Goal: Task Accomplishment & Management: Manage account settings

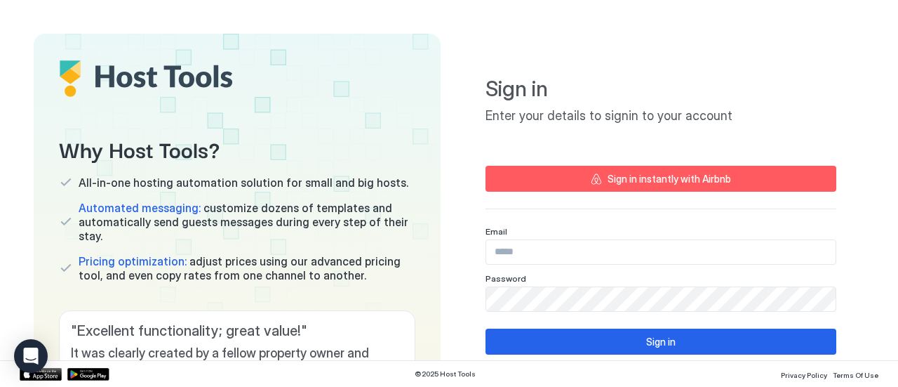
type input "**********"
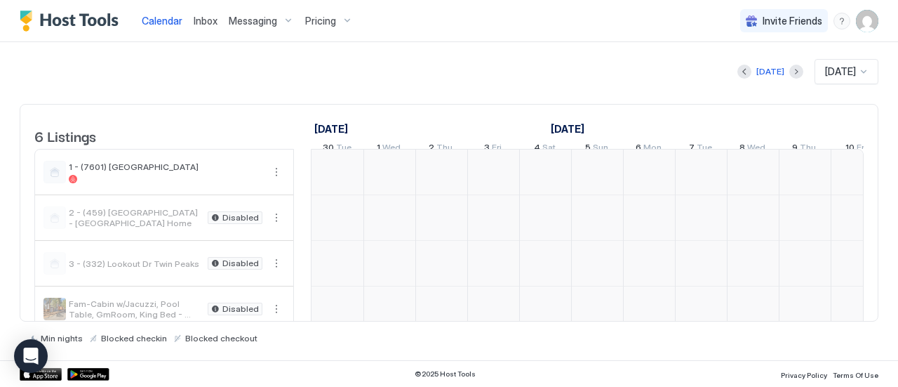
scroll to position [0, 780]
click at [154, 20] on span "Calendar" at bounding box center [162, 21] width 41 height 12
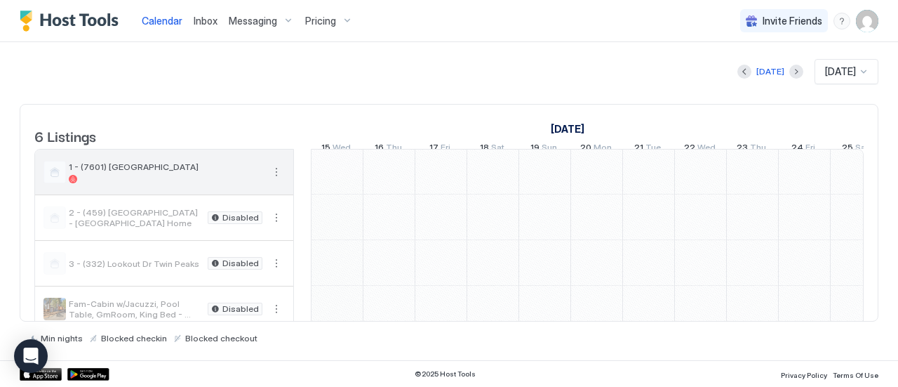
click at [123, 182] on div "1 - (7601) [GEOGRAPHIC_DATA]" at bounding box center [166, 172] width 194 height 22
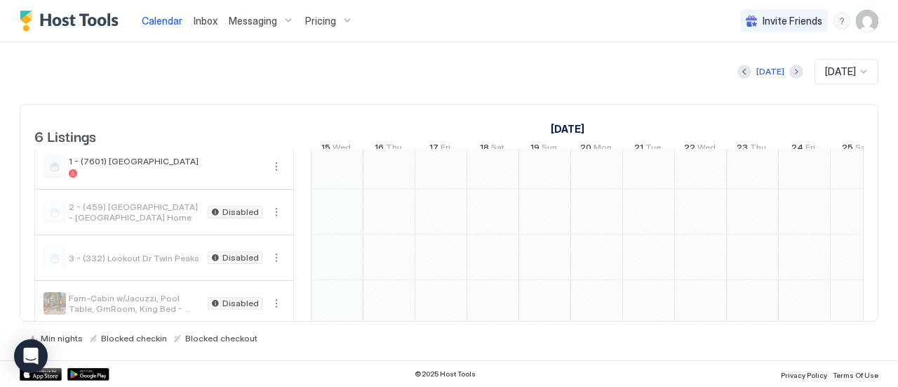
scroll to position [0, 0]
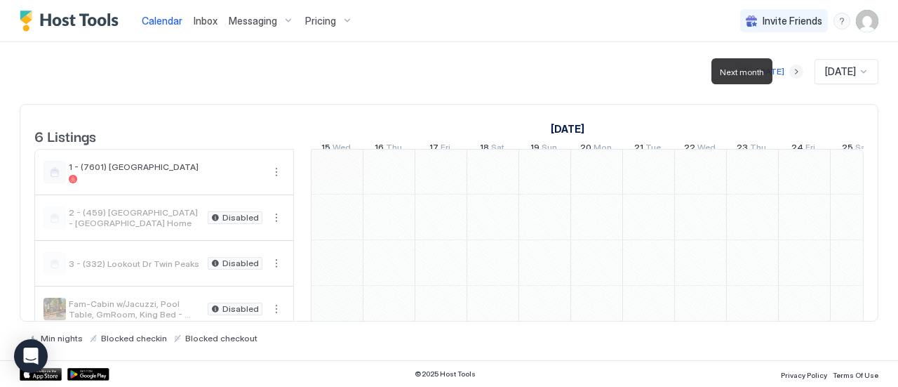
click at [789, 69] on button "Next month" at bounding box center [796, 72] width 14 height 14
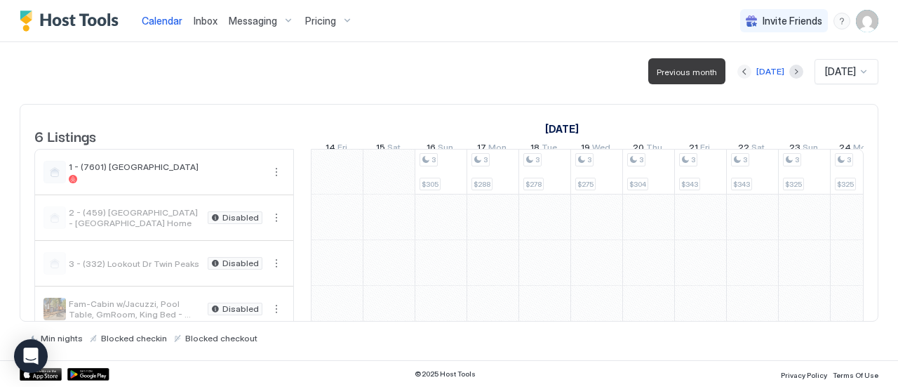
click at [738, 74] on button "Previous month" at bounding box center [744, 72] width 14 height 14
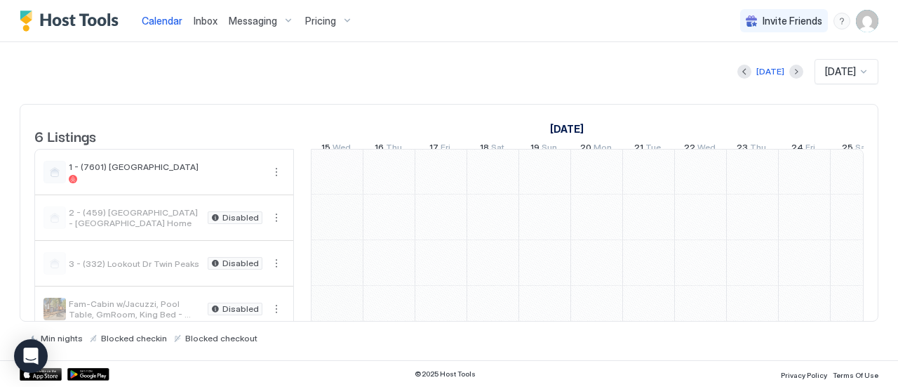
click at [203, 25] on span "Inbox" at bounding box center [206, 21] width 24 height 12
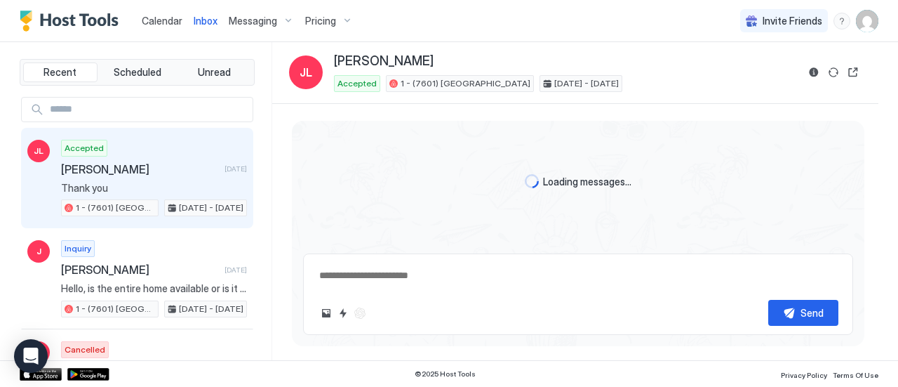
type textarea "*"
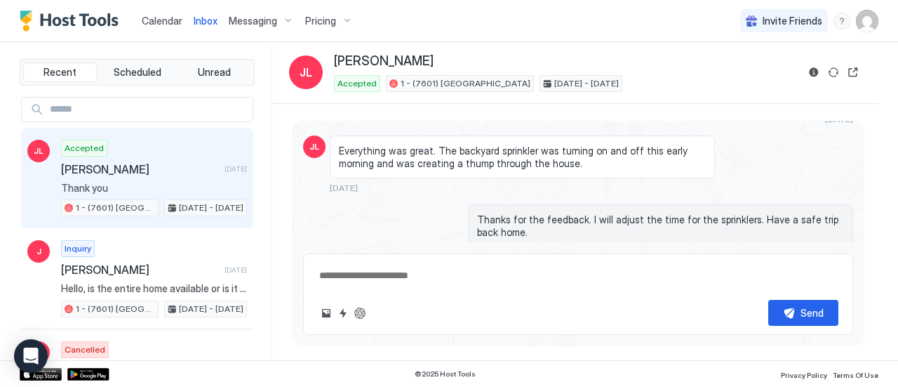
click at [163, 20] on span "Calendar" at bounding box center [162, 21] width 41 height 12
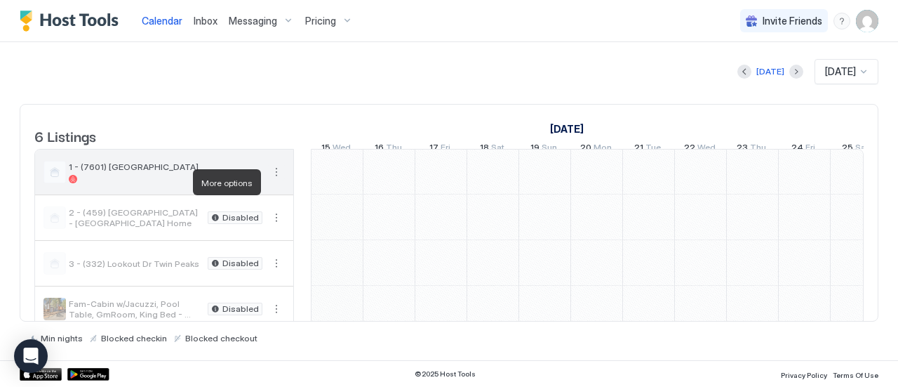
click at [275, 180] on button "More options" at bounding box center [276, 171] width 17 height 17
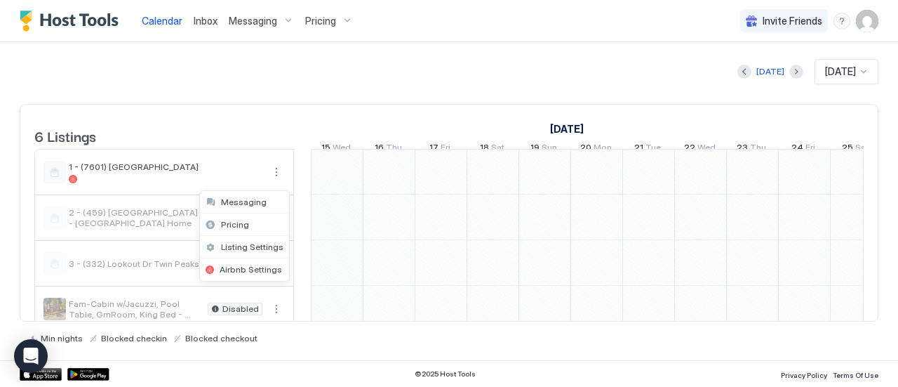
click at [130, 180] on div at bounding box center [449, 193] width 898 height 387
click at [156, 25] on span "Calendar" at bounding box center [162, 21] width 41 height 12
click at [857, 72] on div at bounding box center [863, 71] width 12 height 13
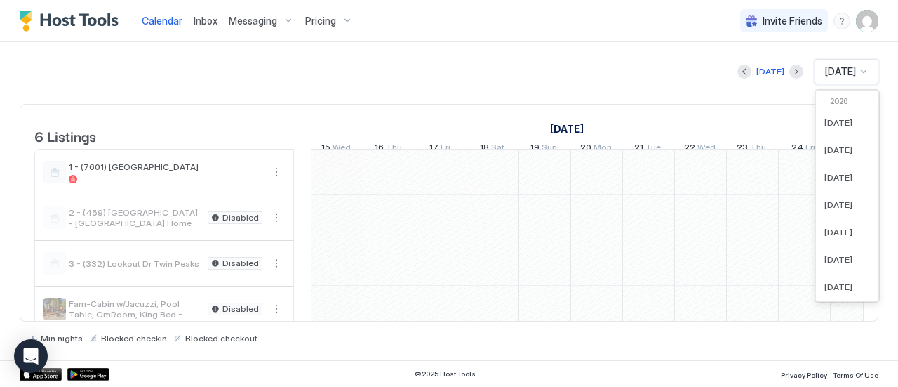
scroll to position [389, 0]
click at [857, 72] on div at bounding box center [863, 71] width 12 height 13
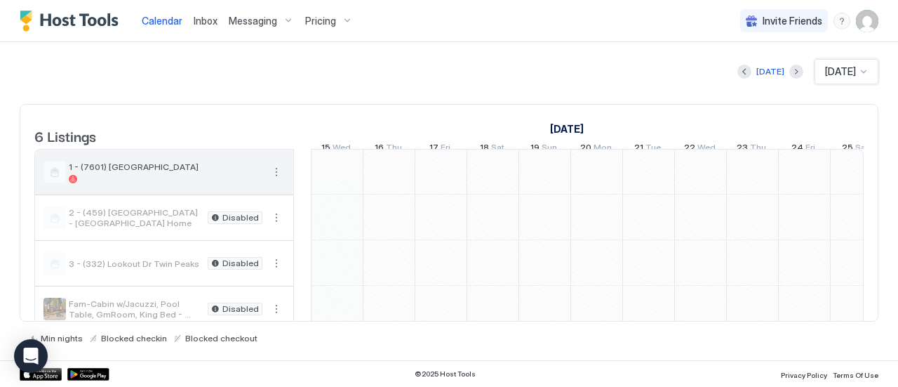
click at [58, 183] on div at bounding box center [55, 172] width 22 height 22
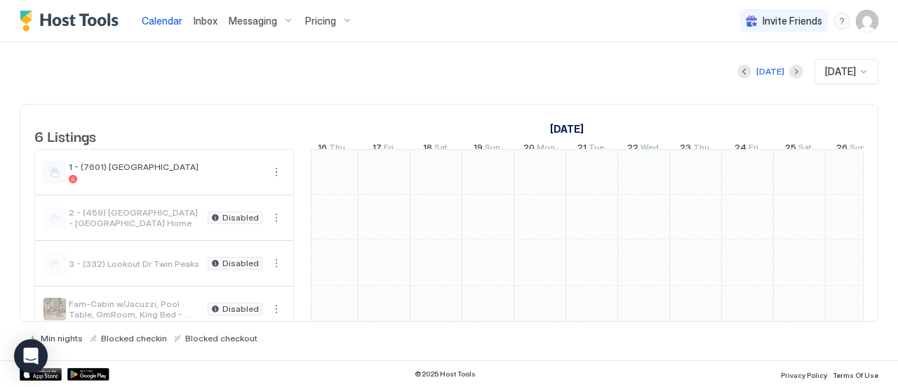
scroll to position [0, 0]
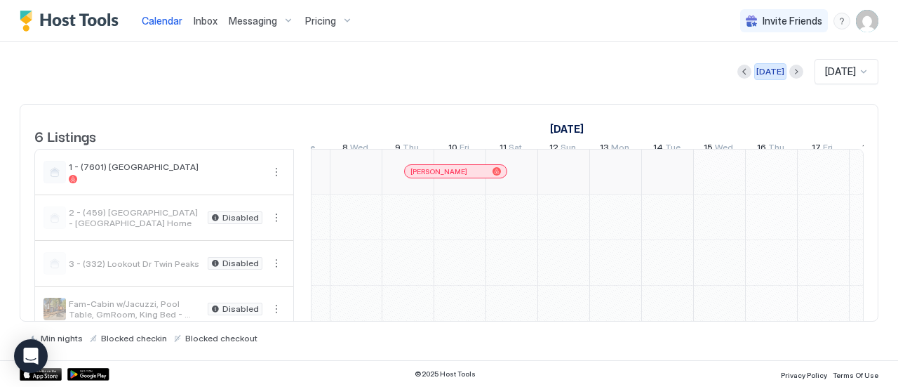
click at [758, 74] on div "[DATE]" at bounding box center [770, 71] width 28 height 13
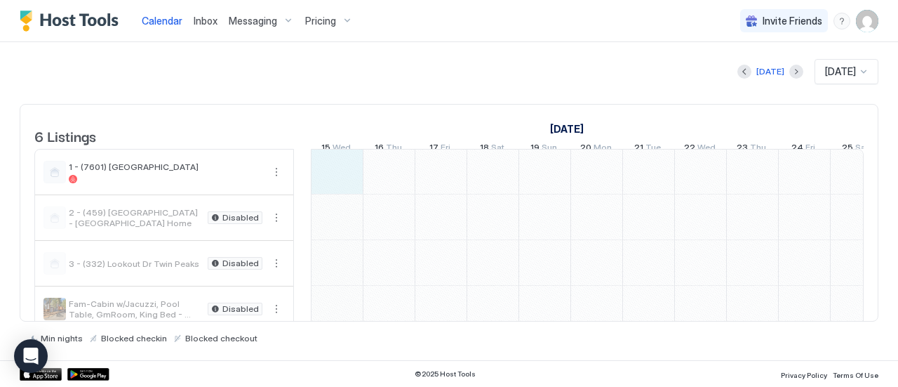
click at [335, 180] on div "3 $305 3 $288 3 $278 [PERSON_NAME]" at bounding box center [830, 285] width 2596 height 273
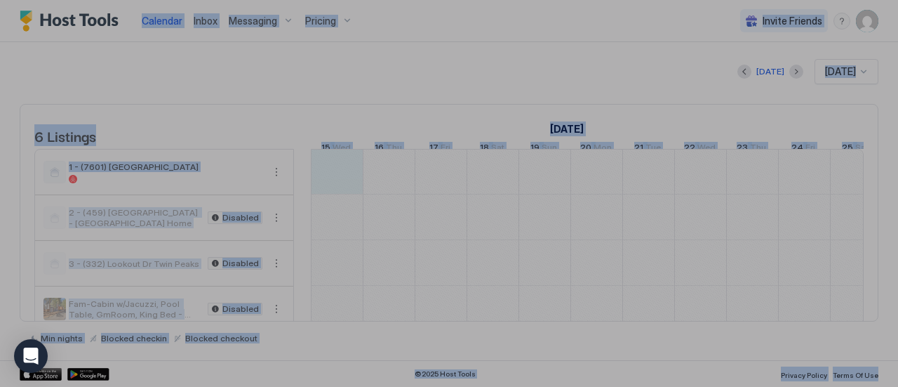
click at [335, 180] on div at bounding box center [449, 193] width 898 height 387
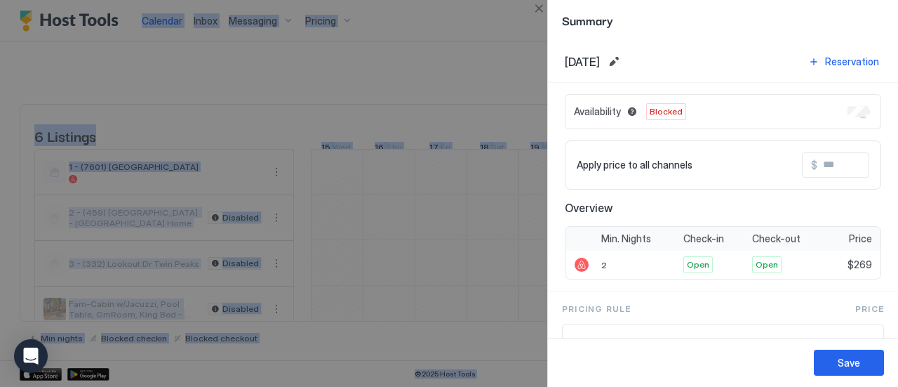
click at [469, 67] on div at bounding box center [449, 193] width 898 height 387
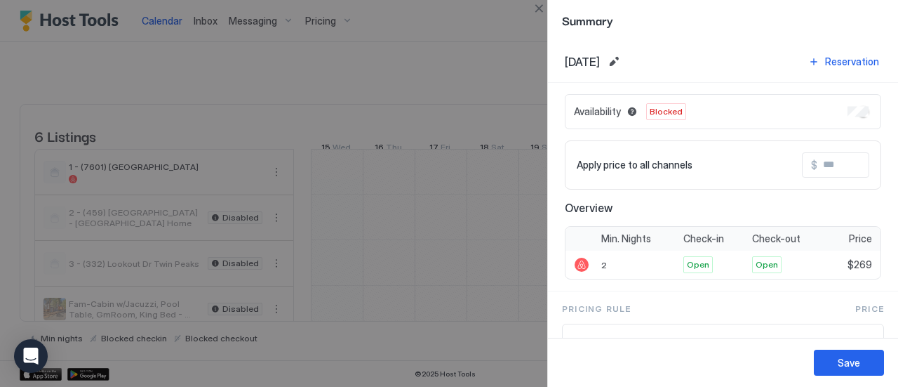
click at [351, 81] on div at bounding box center [449, 193] width 898 height 387
click at [472, 34] on div at bounding box center [449, 193] width 898 height 387
click at [850, 361] on div "Save" at bounding box center [849, 362] width 22 height 15
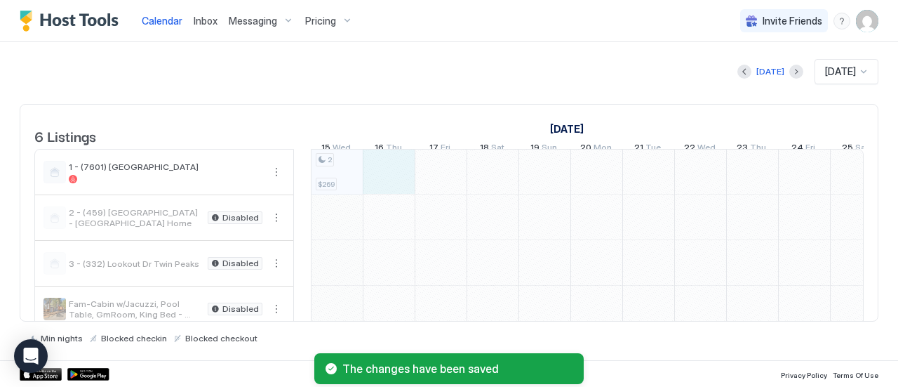
click at [387, 174] on div "2 $269 3 $305 3 $288 3 $278 [PERSON_NAME]" at bounding box center [830, 285] width 2596 height 273
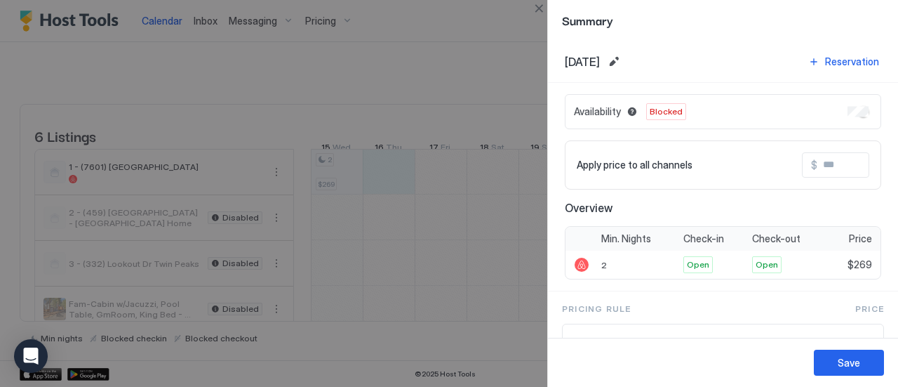
click at [350, 57] on div at bounding box center [449, 193] width 898 height 387
click at [535, 7] on button "Close" at bounding box center [538, 8] width 17 height 17
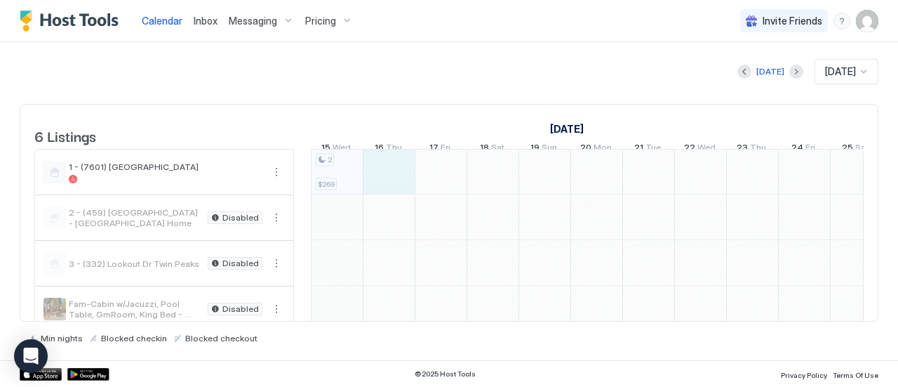
click at [386, 173] on div "2 $269 3 $305 3 $288 3 $278 [PERSON_NAME]" at bounding box center [830, 285] width 2596 height 273
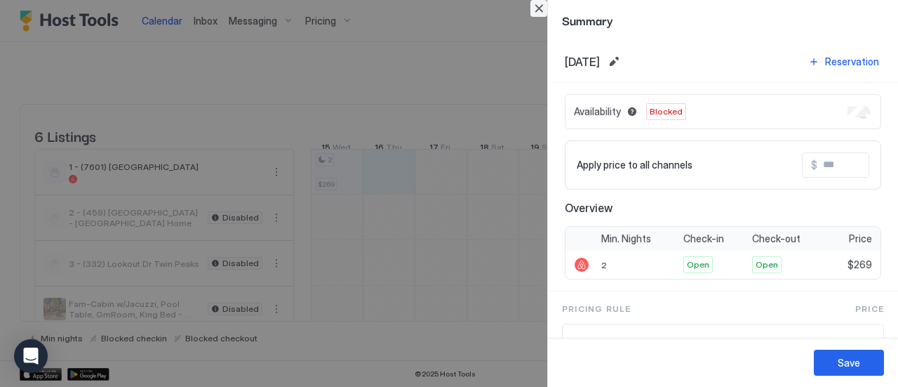
click at [537, 11] on button "Close" at bounding box center [538, 8] width 17 height 17
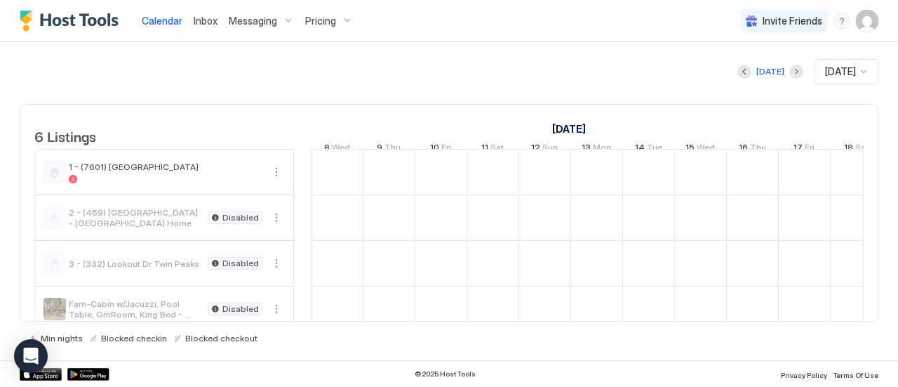
drag, startPoint x: 340, startPoint y: 182, endPoint x: 52, endPoint y: 155, distance: 288.9
click at [265, 113] on div "6 Listings" at bounding box center [164, 125] width 260 height 41
click at [382, 179] on div "2 $269 3 $305 3 $288 3 $278 [PERSON_NAME]" at bounding box center [830, 285] width 2596 height 273
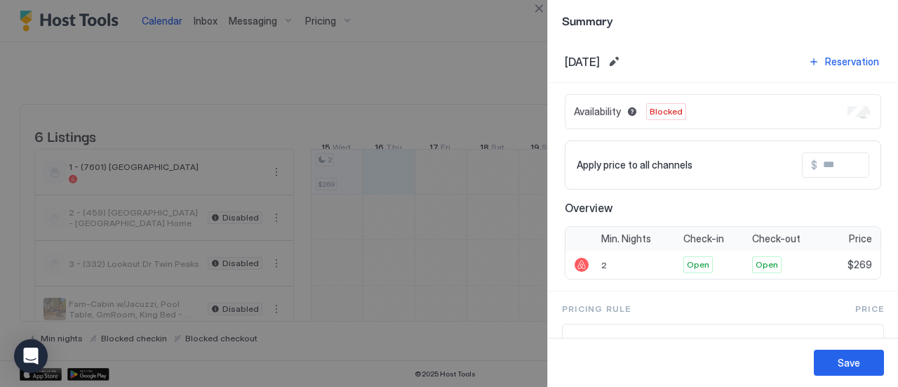
click at [835, 107] on div "Availability Blocked" at bounding box center [723, 111] width 316 height 35
click at [850, 368] on div "Save" at bounding box center [849, 362] width 22 height 15
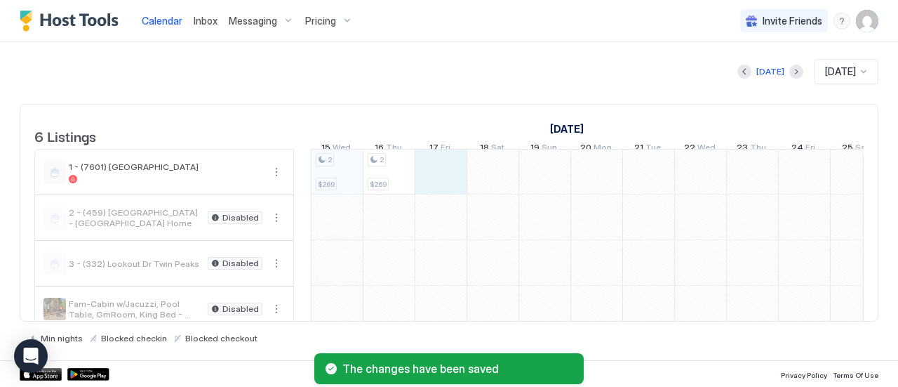
click at [422, 179] on div "2 $269 2 $269 3 $305 3 $288 3 $278 Jay Lindo" at bounding box center [830, 285] width 2596 height 273
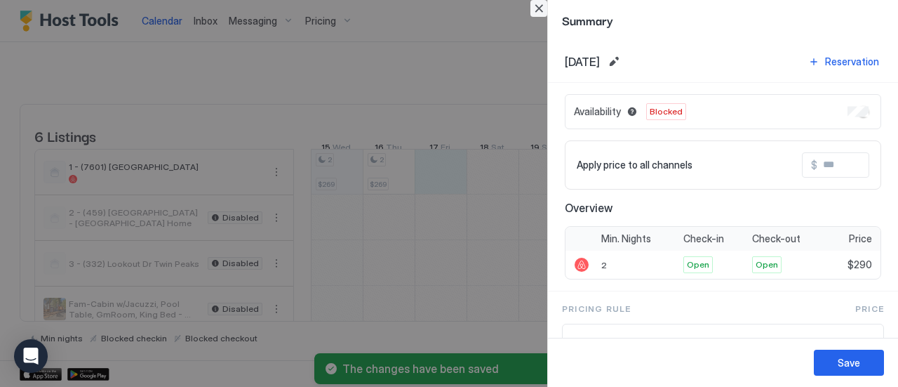
drag, startPoint x: 422, startPoint y: 179, endPoint x: 539, endPoint y: 5, distance: 209.8
click at [539, 5] on div "Summary Oct, 17th 2025 Reservation Availability Blocked Apply price to all chan…" at bounding box center [449, 193] width 898 height 387
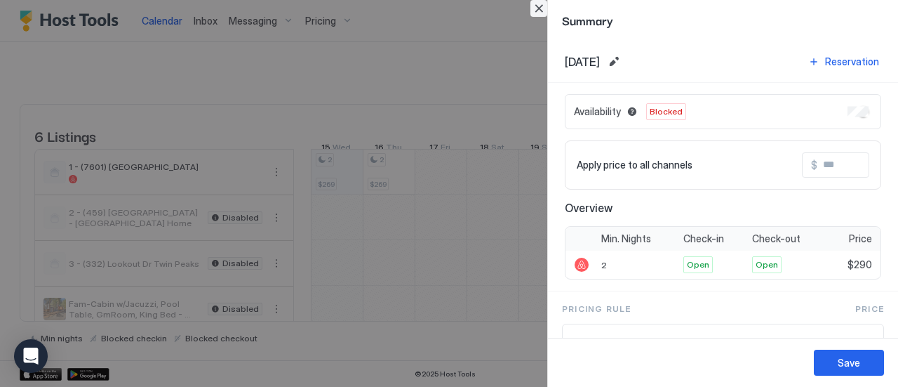
click at [545, 4] on button "Close" at bounding box center [538, 8] width 17 height 17
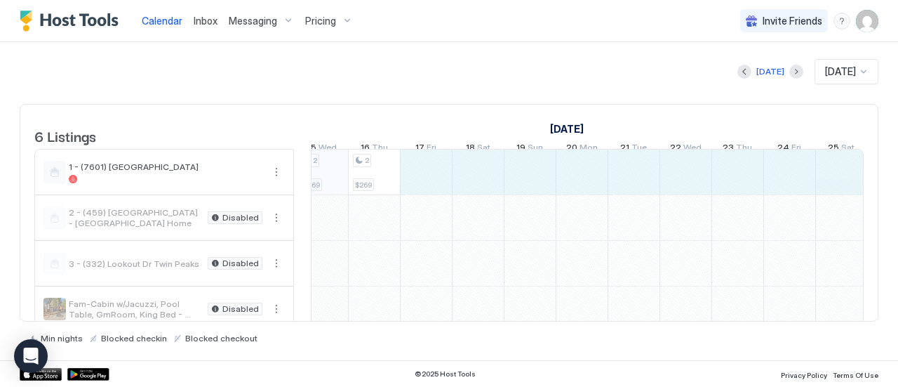
scroll to position [0, 0]
drag, startPoint x: 432, startPoint y: 182, endPoint x: 829, endPoint y: 204, distance: 397.7
click at [834, 200] on div "2 $269 2 $269 3 $305 3 $288 3 $278 Jay Lindo" at bounding box center [803, 285] width 2596 height 273
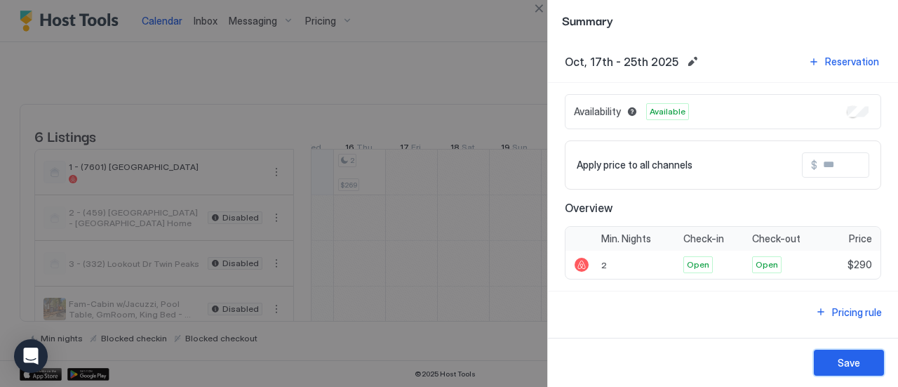
click at [859, 366] on div "Save" at bounding box center [849, 362] width 22 height 15
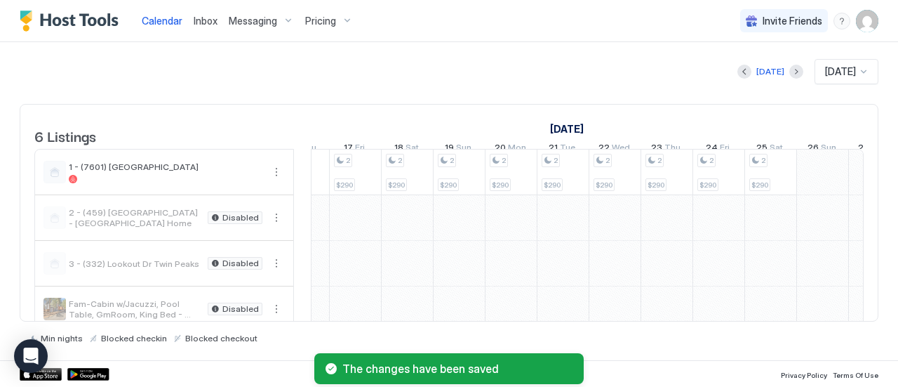
scroll to position [0, 977]
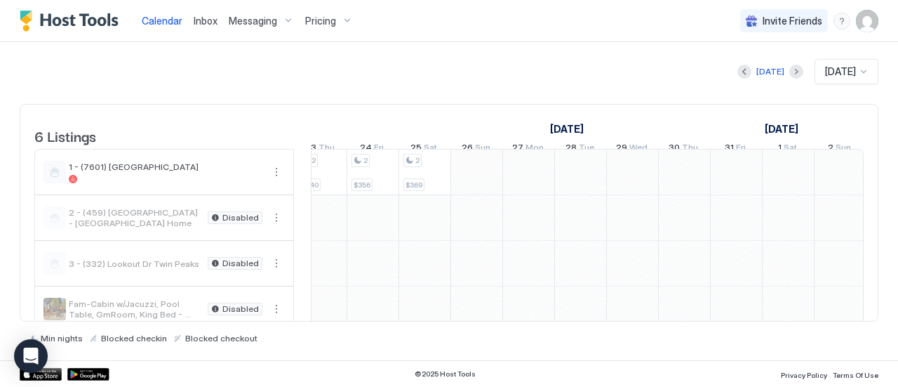
click at [469, 187] on div "2 $269 2 $269 2 $290 2 $308 2 $279 2 $269 2 $291 2 $309 2 $340 2 $356 2 $369 3 …" at bounding box center [398, 285] width 2596 height 273
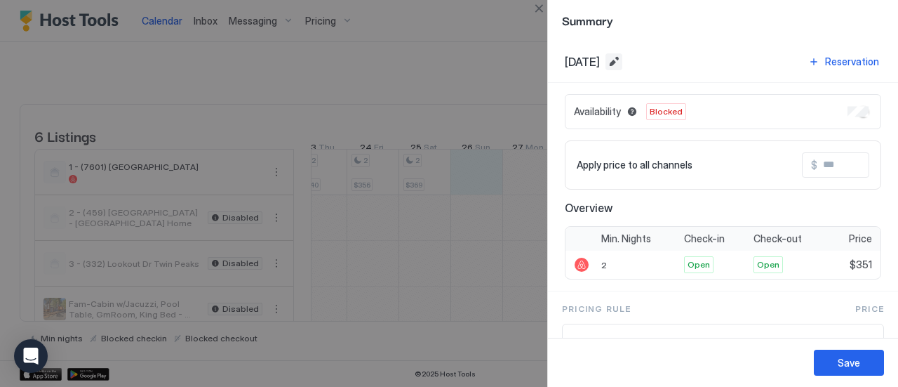
click at [622, 60] on button "Edit date range" at bounding box center [614, 61] width 17 height 17
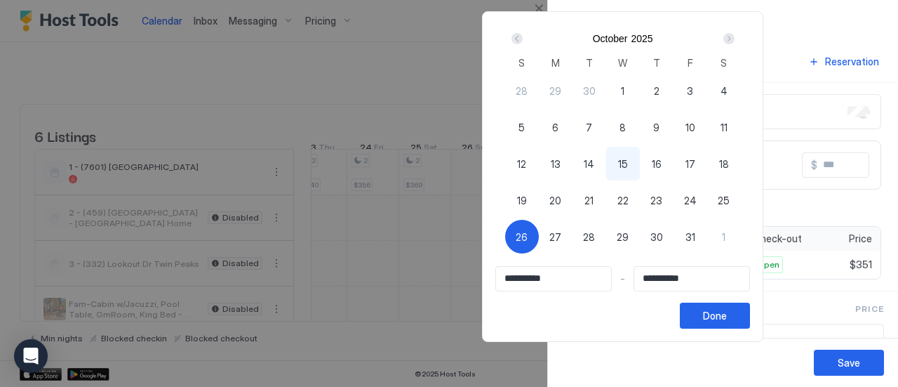
click at [695, 239] on span "31" at bounding box center [691, 236] width 10 height 15
type input "**********"
click at [528, 235] on span "26" at bounding box center [522, 236] width 12 height 15
type input "**********"
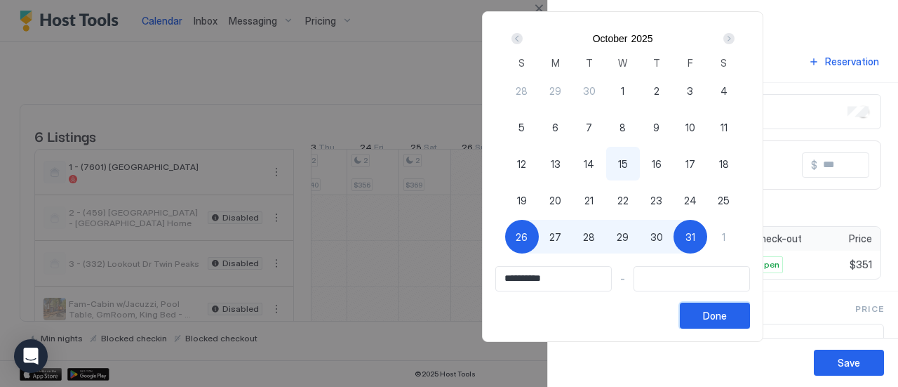
click at [727, 321] on div "Done" at bounding box center [715, 315] width 24 height 15
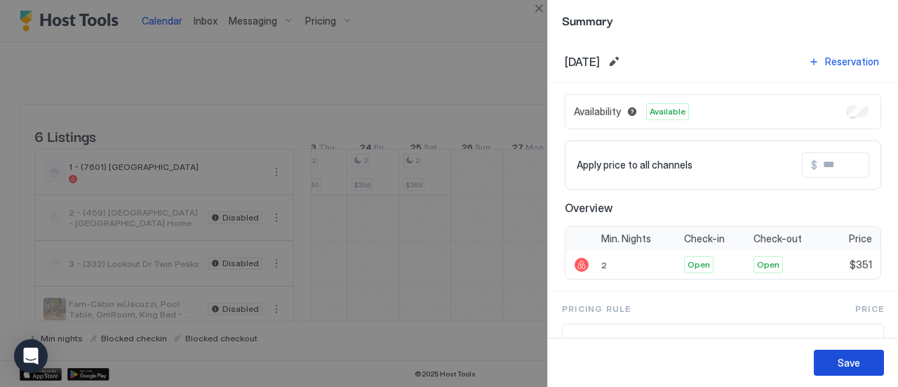
click at [860, 359] on button "Save" at bounding box center [849, 362] width 70 height 26
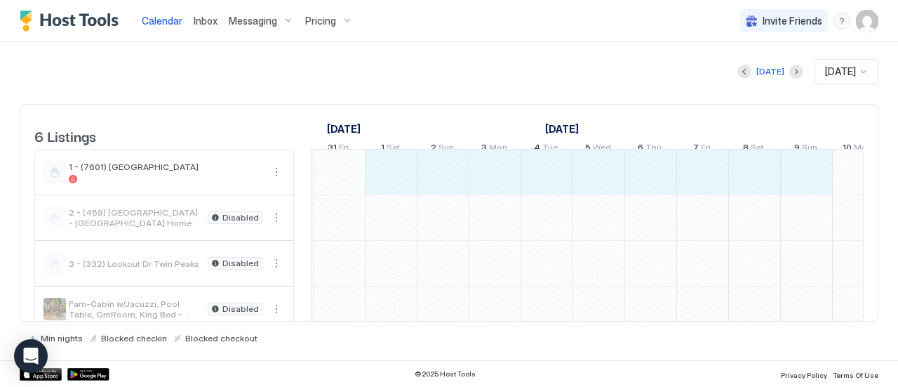
drag, startPoint x: 392, startPoint y: 182, endPoint x: 817, endPoint y: 171, distance: 425.4
click at [817, 171] on div "2 $269 2 $269 2 $290 2 $308 2 $279 2 $269 2 $291 2 $309 2 $340 2 $356 2 $369 2 …" at bounding box center [1, 285] width 2596 height 273
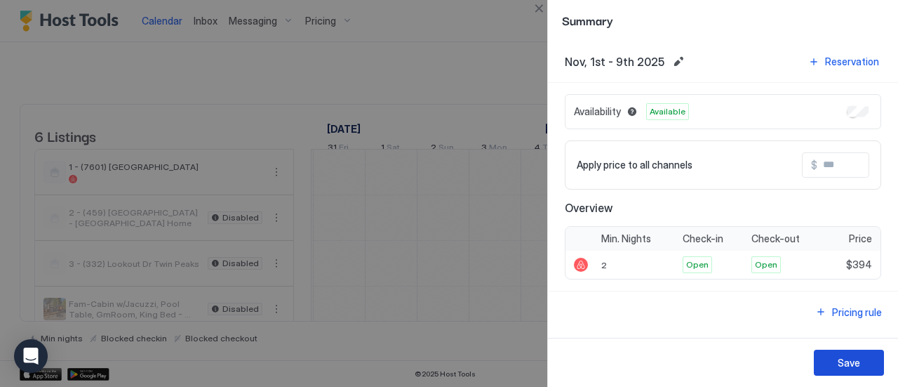
click at [857, 364] on div "Save" at bounding box center [849, 362] width 22 height 15
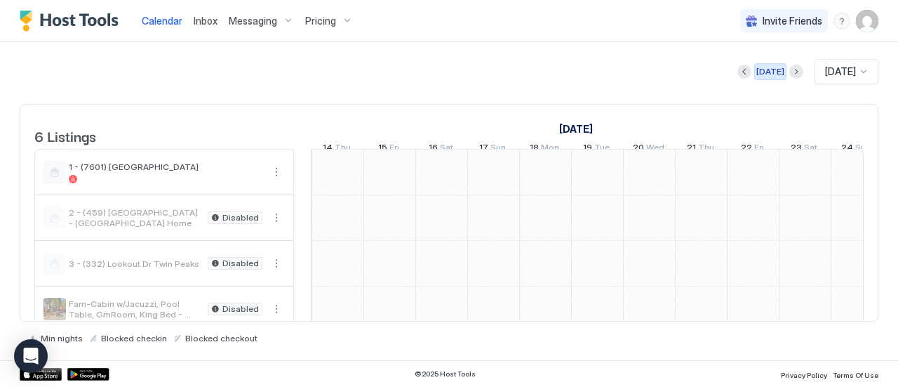
click at [766, 67] on div "[DATE]" at bounding box center [770, 71] width 28 height 13
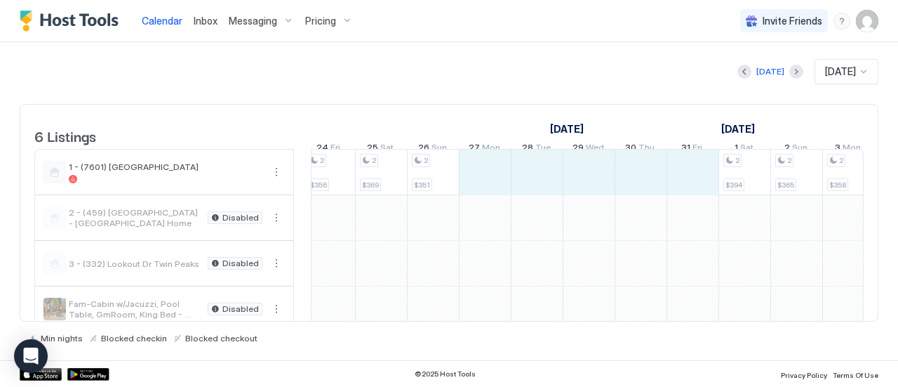
drag, startPoint x: 484, startPoint y: 181, endPoint x: 675, endPoint y: 175, distance: 190.9
click at [675, 175] on div "2 $269 2 $269 2 $290 2 $308 2 $279 2 $269 2 $291 2 $309 2 $340 2 $356 2 $369 2 …" at bounding box center [355, 285] width 2596 height 273
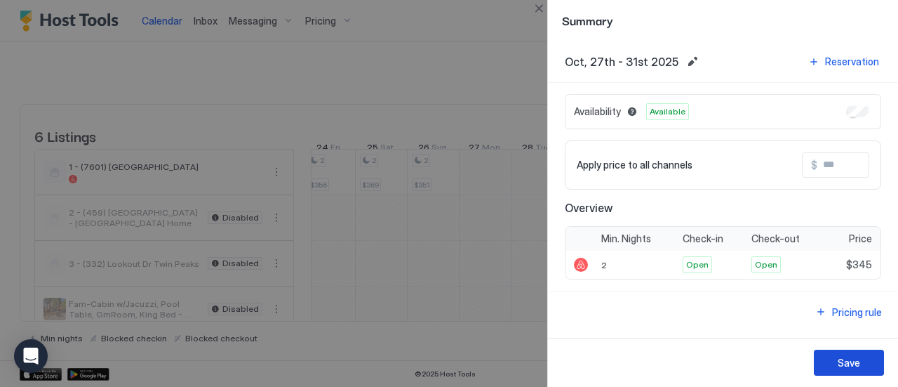
click at [853, 357] on div "Save" at bounding box center [849, 362] width 22 height 15
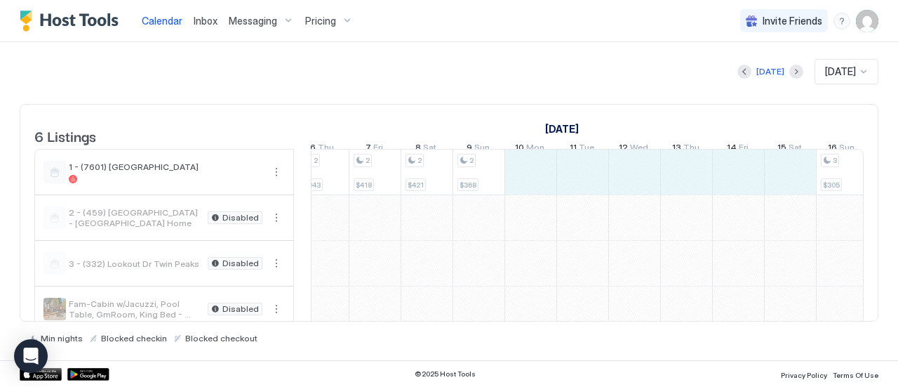
drag, startPoint x: 523, startPoint y: 190, endPoint x: 782, endPoint y: 196, distance: 258.3
click at [782, 196] on div "2 $269 2 $291 2 $309 2 $340 2 $356 2 $369 2 $351 2 $345 2 $355 2 $341 2 $349 2 …" at bounding box center [712, 285] width 2596 height 273
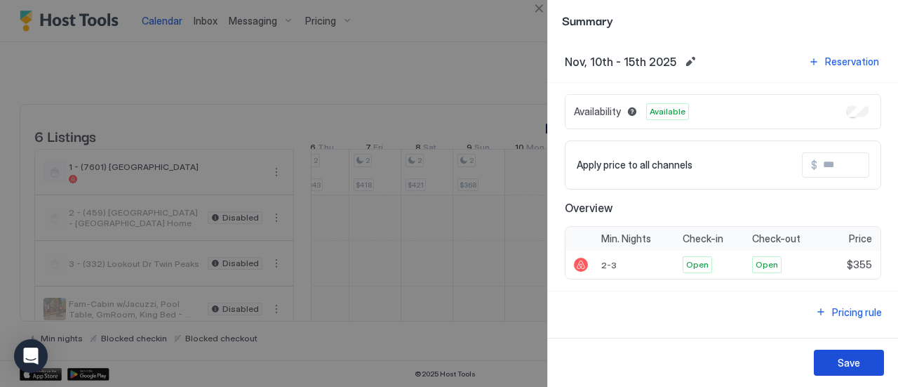
click at [852, 364] on div "Save" at bounding box center [849, 362] width 22 height 15
